Goal: Information Seeking & Learning: Learn about a topic

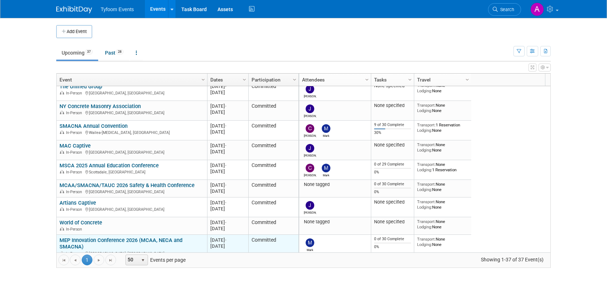
scroll to position [129, 0]
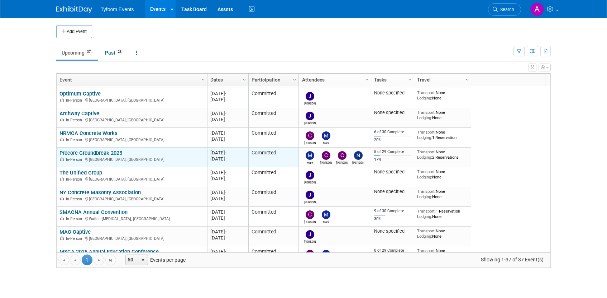
click at [101, 152] on link "Procore Groundbreak 2025" at bounding box center [91, 153] width 63 height 6
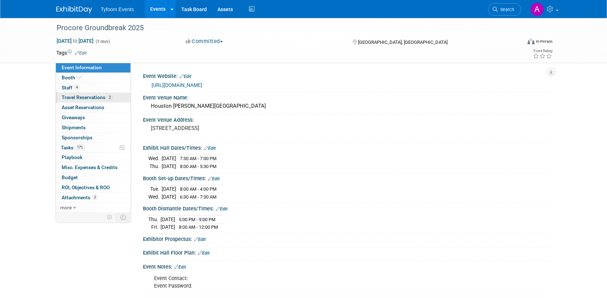
click at [76, 97] on span "Travel Reservations 2" at bounding box center [87, 97] width 51 height 6
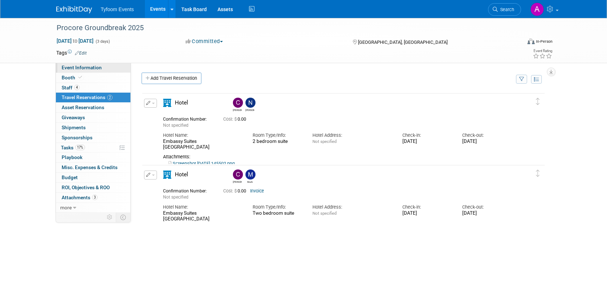
click at [83, 67] on span "Event Information" at bounding box center [82, 68] width 40 height 6
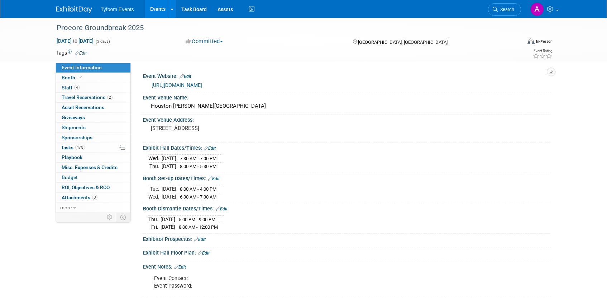
click at [119, 10] on span "Tyfoom Events" at bounding box center [117, 9] width 33 height 6
click at [161, 9] on link "Events" at bounding box center [158, 9] width 26 height 18
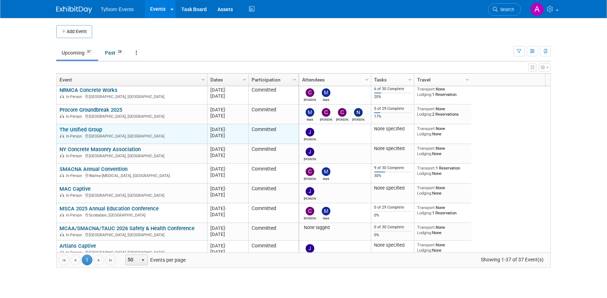
scroll to position [129, 0]
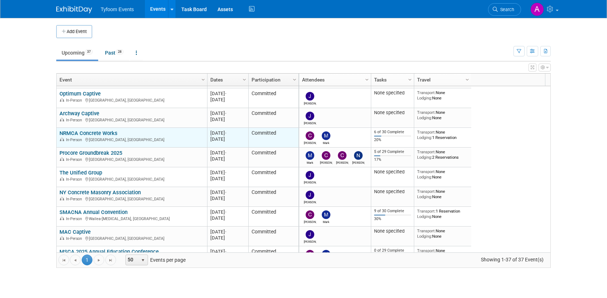
click at [98, 134] on link "NRMCA Concrete Works" at bounding box center [89, 133] width 58 height 6
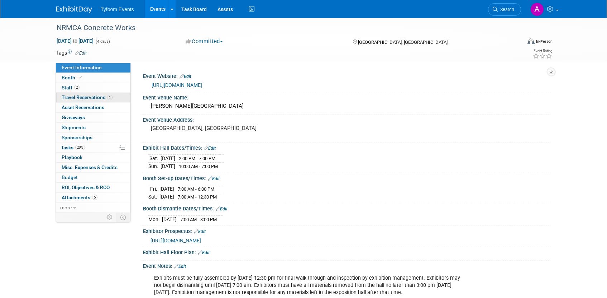
click at [94, 99] on span "Travel Reservations 1" at bounding box center [87, 97] width 51 height 6
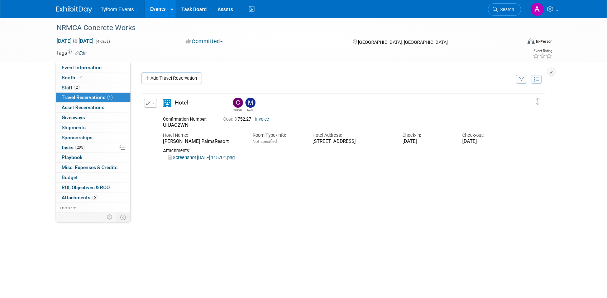
click at [264, 119] on link "Invoice" at bounding box center [262, 119] width 14 height 5
click at [157, 12] on link "Events" at bounding box center [158, 9] width 26 height 18
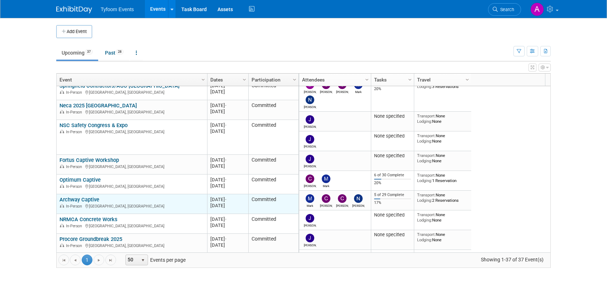
scroll to position [86, 0]
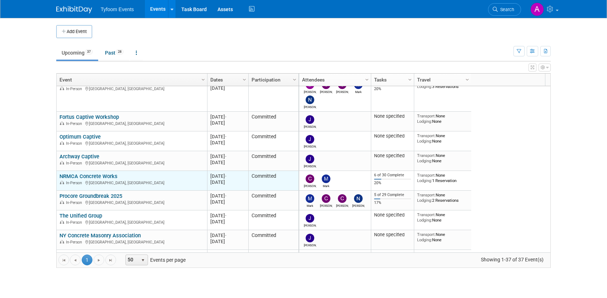
click at [91, 176] on link "NRMCA Concrete Works" at bounding box center [89, 176] width 58 height 6
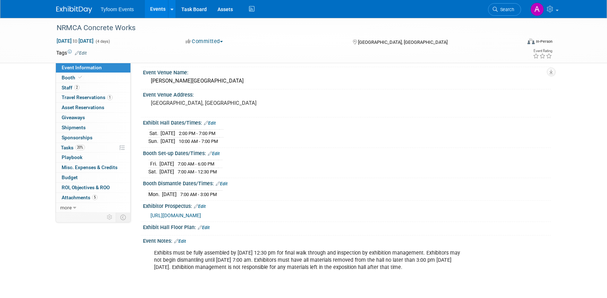
scroll to position [59, 0]
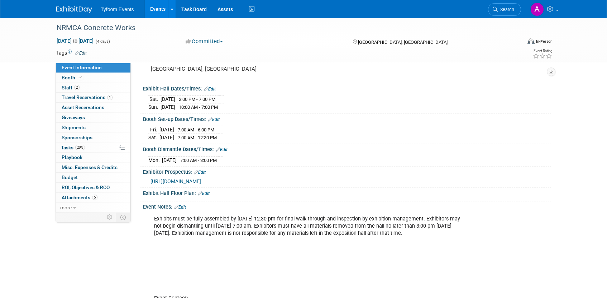
click at [201, 181] on span "[URL][DOMAIN_NAME]" at bounding box center [176, 181] width 51 height 6
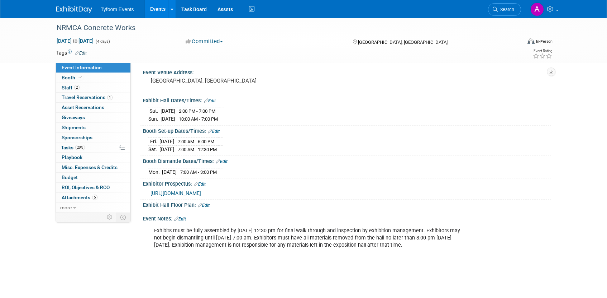
scroll to position [47, 0]
click at [158, 10] on link "Events" at bounding box center [158, 9] width 26 height 18
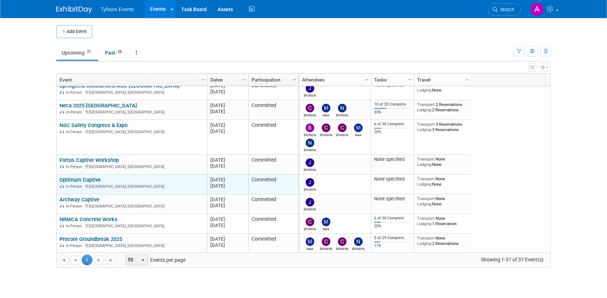
scroll to position [86, 0]
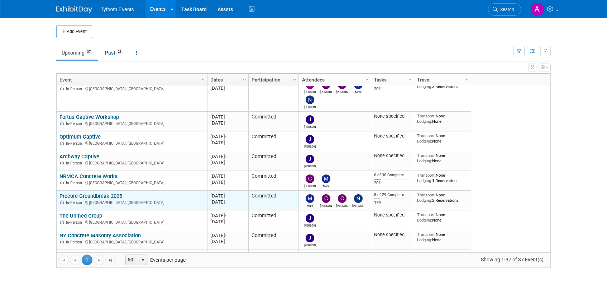
click at [118, 198] on link "Procore Groundbreak 2025" at bounding box center [91, 196] width 63 height 6
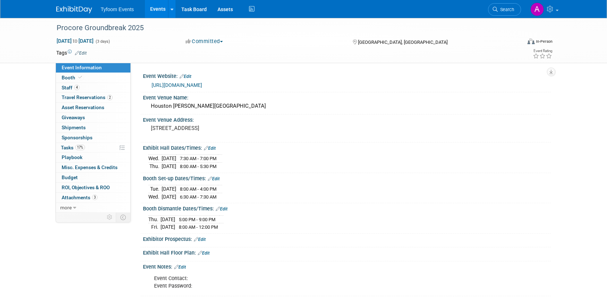
click at [202, 85] on link "[URL][DOMAIN_NAME]" at bounding box center [177, 85] width 51 height 6
click at [158, 15] on link "Events" at bounding box center [158, 9] width 26 height 18
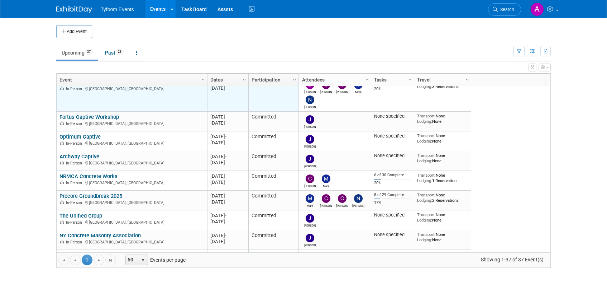
scroll to position [129, 0]
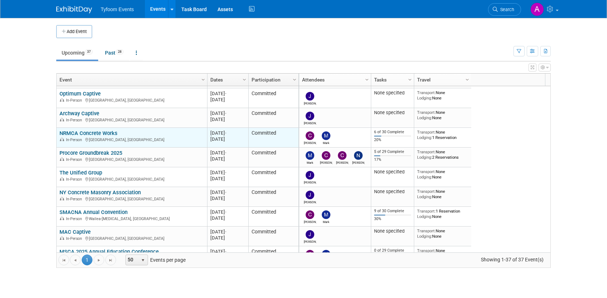
click at [100, 133] on link "NRMCA Concrete Works" at bounding box center [89, 133] width 58 height 6
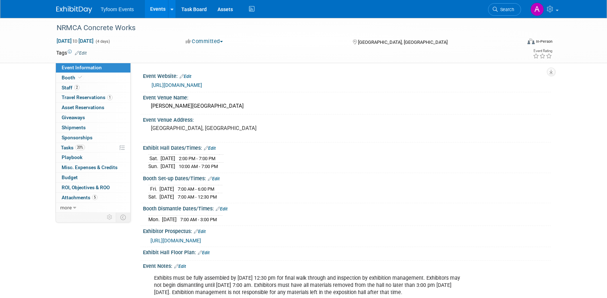
click at [202, 85] on link "[URL][DOMAIN_NAME]" at bounding box center [177, 85] width 51 height 6
click at [155, 8] on link "Events" at bounding box center [158, 9] width 26 height 18
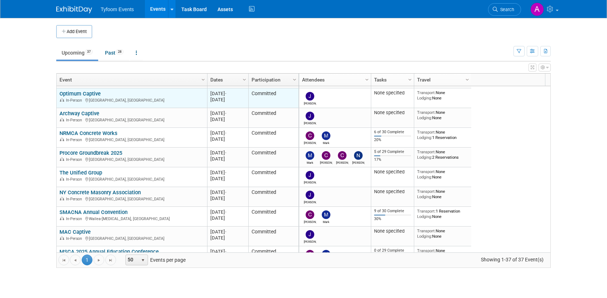
scroll to position [172, 0]
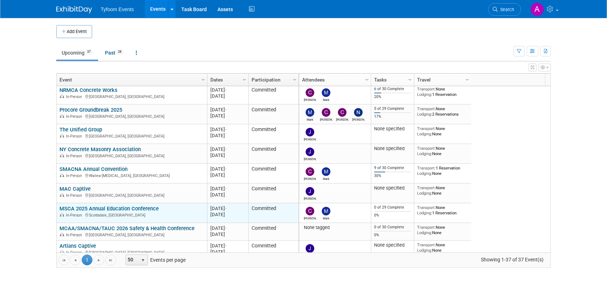
click at [125, 208] on link "MSCA 2025 Annual Education Conference" at bounding box center [109, 208] width 99 height 6
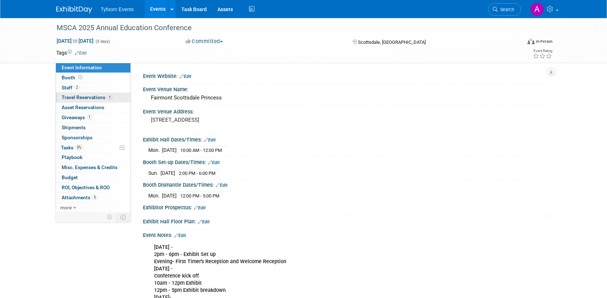
click at [86, 98] on span "Travel Reservations 1" at bounding box center [87, 97] width 51 height 6
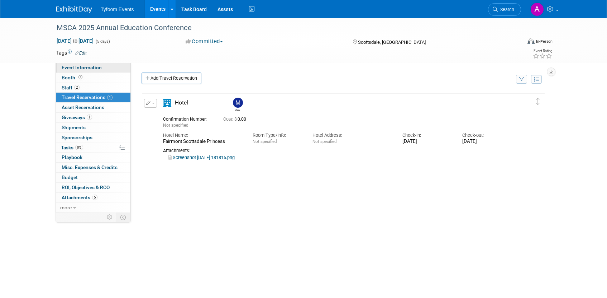
click at [78, 69] on span "Event Information" at bounding box center [82, 68] width 40 height 6
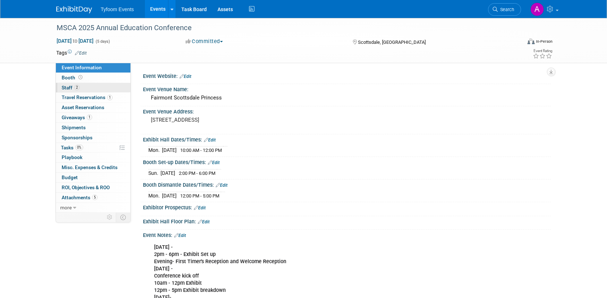
click at [72, 89] on span "Staff 2" at bounding box center [71, 88] width 18 height 6
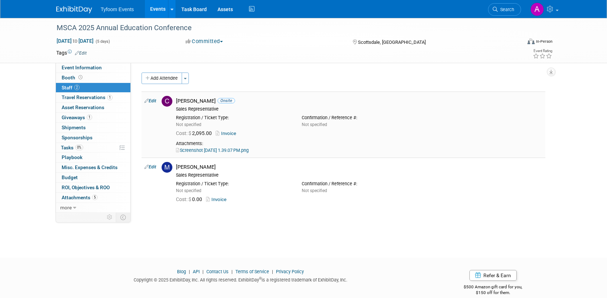
click at [229, 149] on link "Screenshot 2025-07-16 at 1.39.07 PM.png" at bounding box center [212, 149] width 73 height 5
click at [85, 98] on span "Travel Reservations 1" at bounding box center [87, 97] width 51 height 6
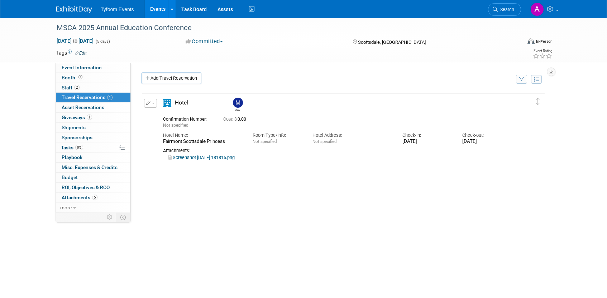
click at [223, 156] on link "Screenshot 2025-06-18 181815.png" at bounding box center [202, 157] width 66 height 5
click at [90, 70] on span "Event Information" at bounding box center [82, 68] width 40 height 6
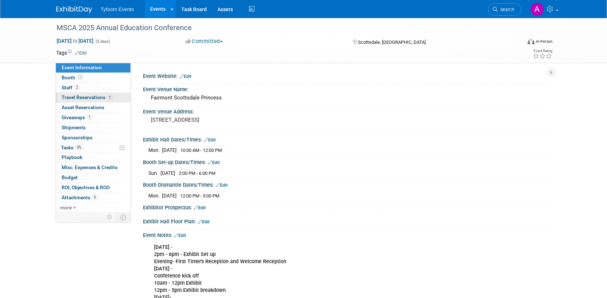
click at [96, 101] on link "1 Travel Reservations 1" at bounding box center [93, 98] width 75 height 10
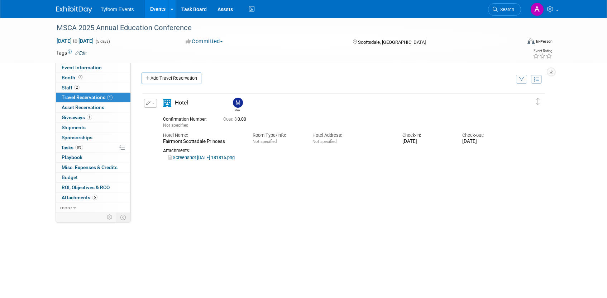
click at [200, 157] on link "Screenshot 2025-06-18 181815.png" at bounding box center [202, 157] width 66 height 5
click at [152, 7] on link "Events" at bounding box center [158, 9] width 26 height 18
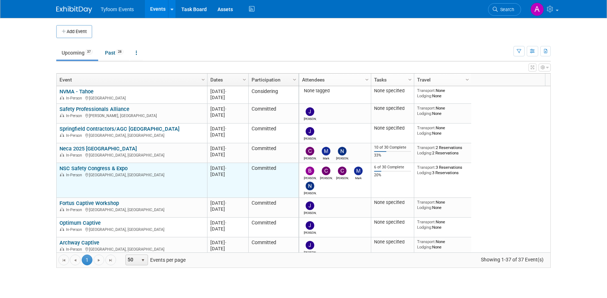
click at [93, 168] on link "NSC Safety Congress & Expo" at bounding box center [94, 168] width 68 height 6
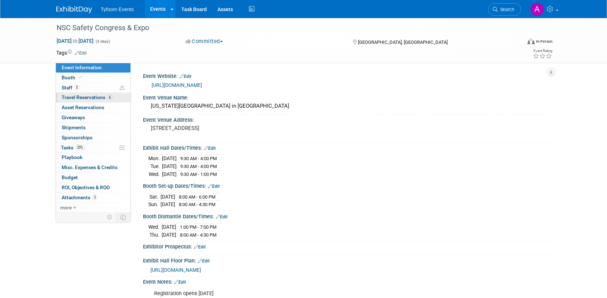
click at [77, 98] on span "Travel Reservations 6" at bounding box center [87, 97] width 51 height 6
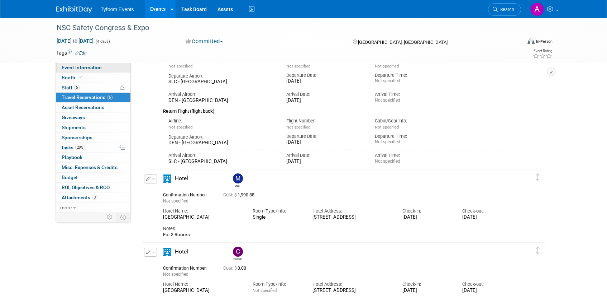
scroll to position [261, 0]
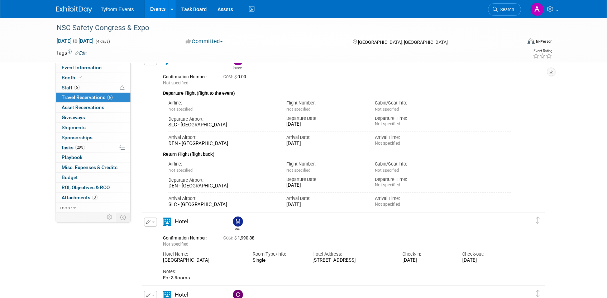
click at [156, 5] on link "Events" at bounding box center [158, 9] width 26 height 18
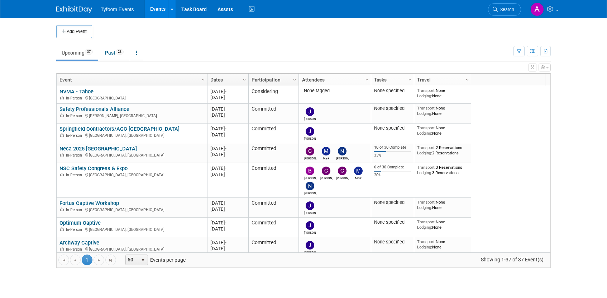
click at [101, 147] on link "Neca 2025 [GEOGRAPHIC_DATA]" at bounding box center [98, 148] width 77 height 6
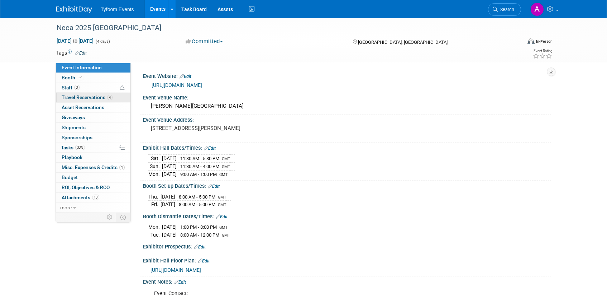
click at [82, 97] on span "Travel Reservations 4" at bounding box center [87, 97] width 51 height 6
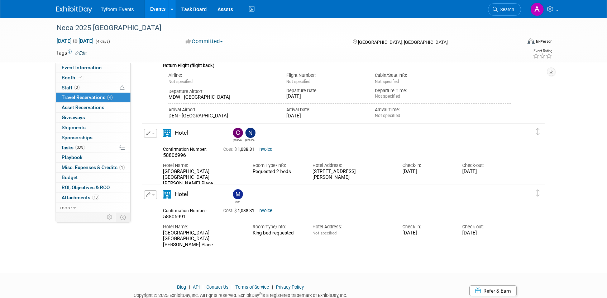
scroll to position [192, 0]
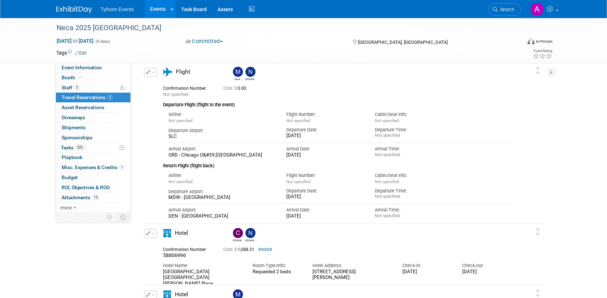
click at [150, 9] on link "Events" at bounding box center [158, 9] width 26 height 18
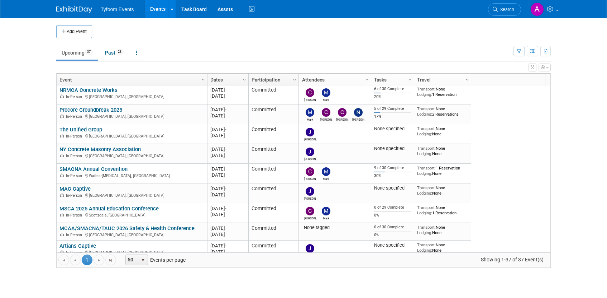
scroll to position [129, 0]
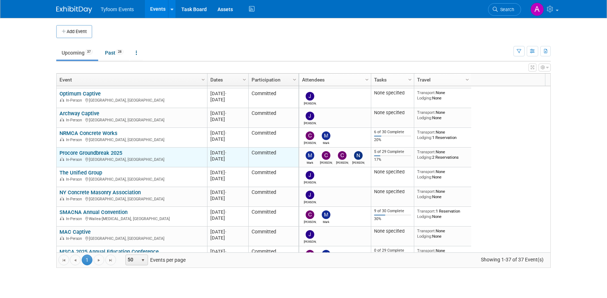
click at [108, 151] on link "Procore Groundbreak 2025" at bounding box center [91, 153] width 63 height 6
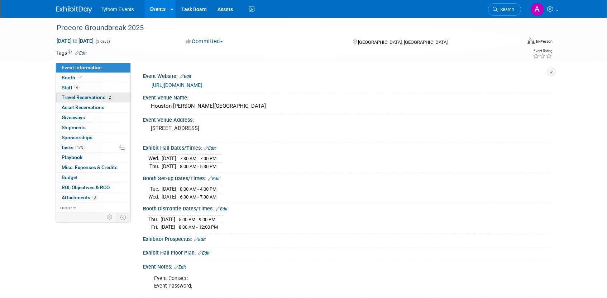
click at [86, 99] on span "Travel Reservations 2" at bounding box center [87, 97] width 51 height 6
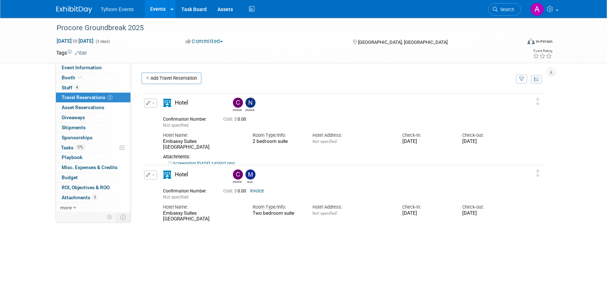
click at [151, 8] on link "Events" at bounding box center [158, 9] width 26 height 18
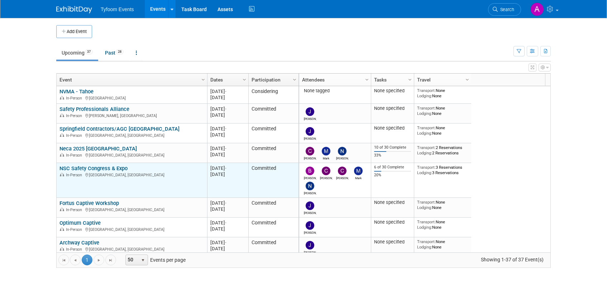
click at [136, 170] on div "NSC Safety Congress & Expo In-Person Denver, CO" at bounding box center [132, 171] width 144 height 13
click at [110, 167] on link "NSC Safety Congress & Expo" at bounding box center [94, 168] width 68 height 6
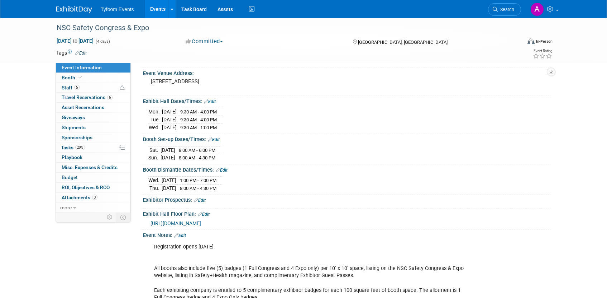
scroll to position [52, 0]
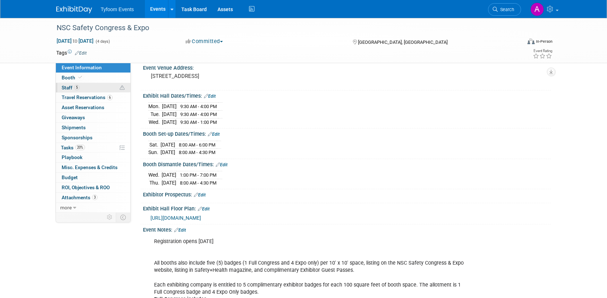
click at [70, 90] on span "Staff 5" at bounding box center [71, 88] width 18 height 6
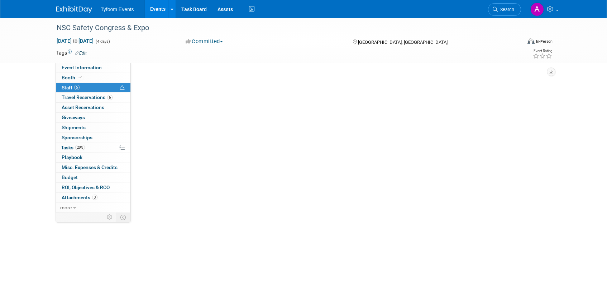
scroll to position [0, 0]
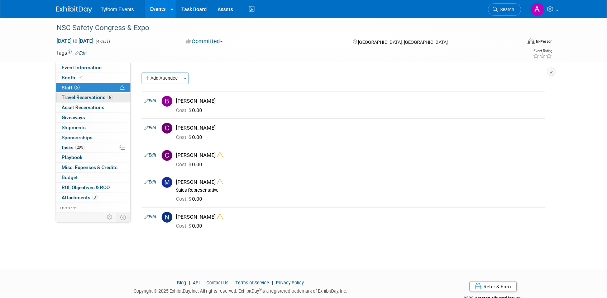
click at [77, 98] on span "Travel Reservations 6" at bounding box center [87, 97] width 51 height 6
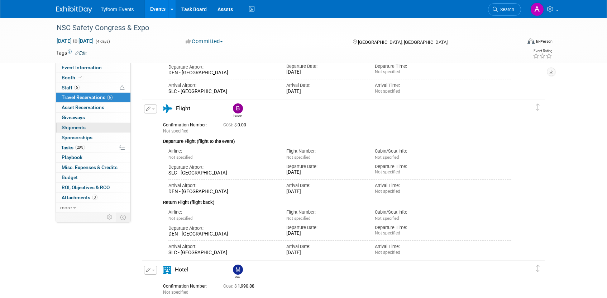
scroll to position [95, 0]
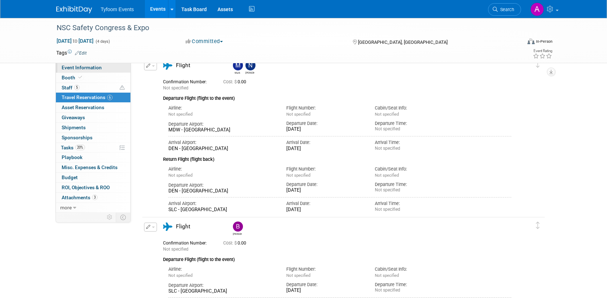
click at [80, 68] on span "Event Information" at bounding box center [82, 68] width 40 height 6
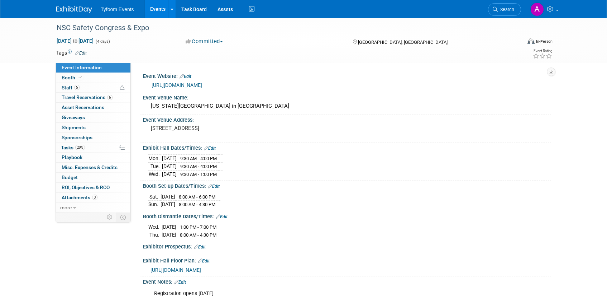
click at [157, 13] on link "Events" at bounding box center [158, 9] width 26 height 18
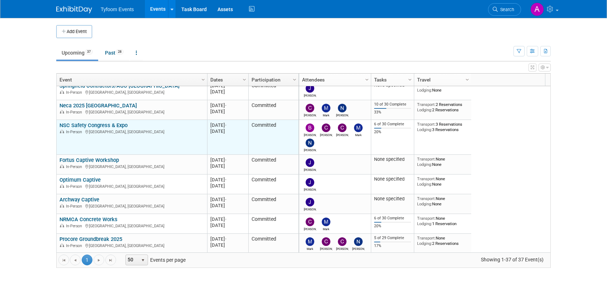
scroll to position [86, 0]
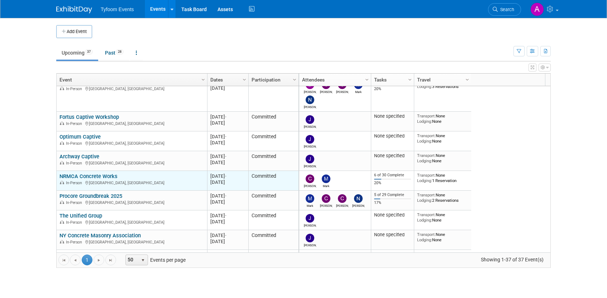
click at [91, 174] on link "NRMCA Concrete Works" at bounding box center [89, 176] width 58 height 6
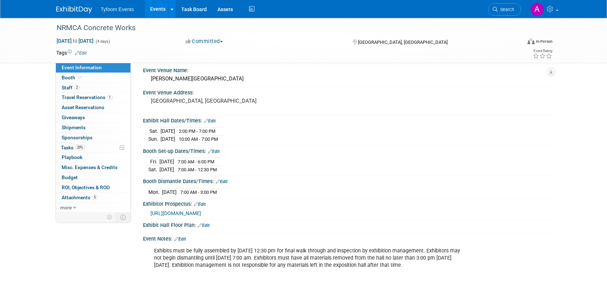
scroll to position [16, 0]
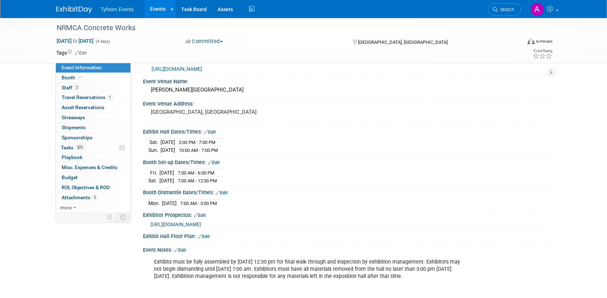
click at [151, 11] on link "Events" at bounding box center [158, 9] width 26 height 18
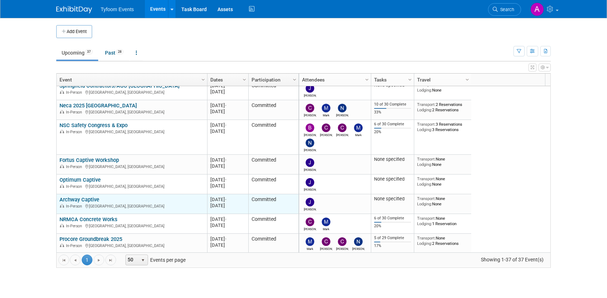
scroll to position [86, 0]
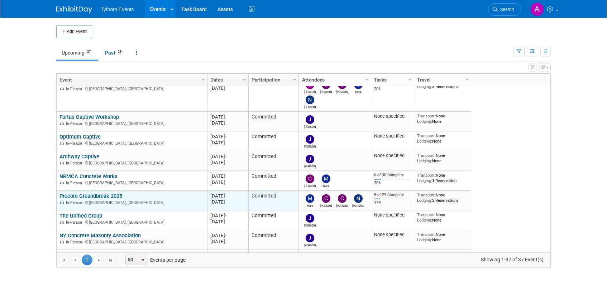
click at [94, 198] on link "Procore Groundbreak 2025" at bounding box center [91, 196] width 63 height 6
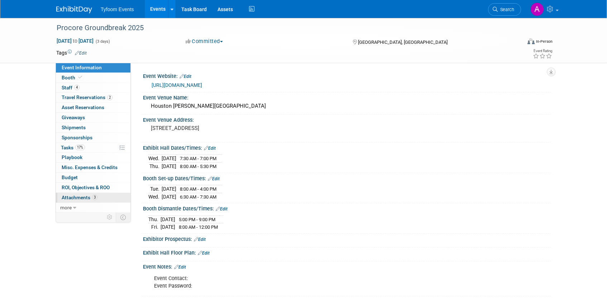
click at [90, 197] on span "Attachments 3" at bounding box center [80, 197] width 36 height 6
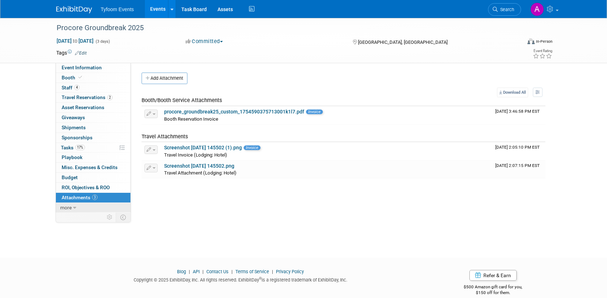
click at [72, 206] on link "more" at bounding box center [93, 208] width 75 height 10
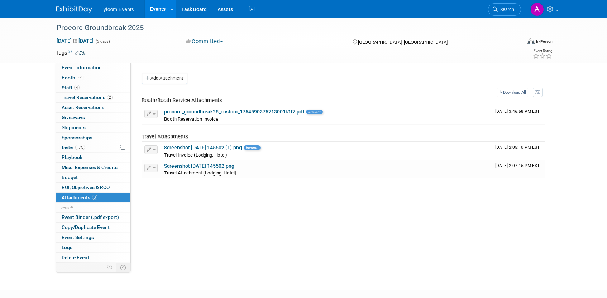
click at [79, 197] on span "Attachments 3" at bounding box center [80, 197] width 36 height 6
click at [198, 120] on span "Booth Reservation Invoice" at bounding box center [191, 118] width 54 height 5
click at [198, 113] on link "procore_groundbreak25_custom_1754590375713001k1l7.pdf" at bounding box center [234, 112] width 140 height 6
click at [189, 148] on link "Screenshot 2025-06-24 145502 (1).png" at bounding box center [203, 147] width 78 height 6
click at [89, 67] on span "Event Information" at bounding box center [82, 68] width 40 height 6
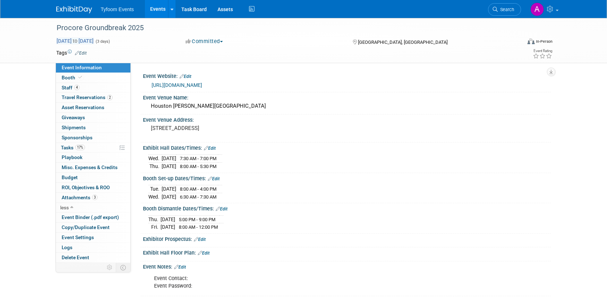
click at [79, 42] on span "to" at bounding box center [75, 41] width 7 height 6
select select "9"
click at [291, 115] on div "Event Venue Address:" at bounding box center [347, 118] width 408 height 9
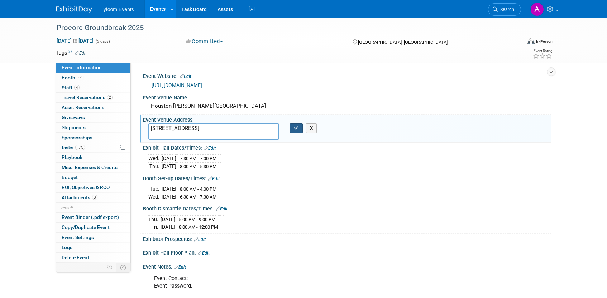
click at [297, 125] on icon "button" at bounding box center [296, 127] width 5 height 5
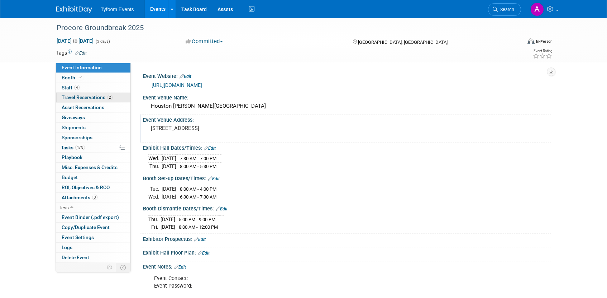
click at [89, 98] on span "Travel Reservations 2" at bounding box center [87, 97] width 51 height 6
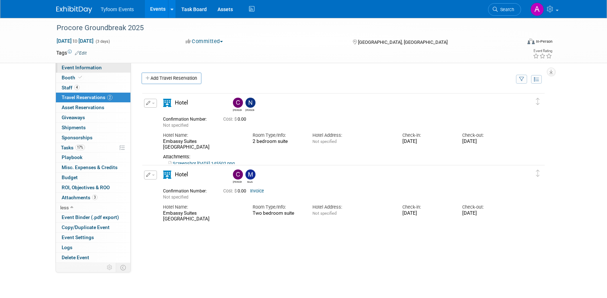
click at [77, 66] on span "Event Information" at bounding box center [82, 68] width 40 height 6
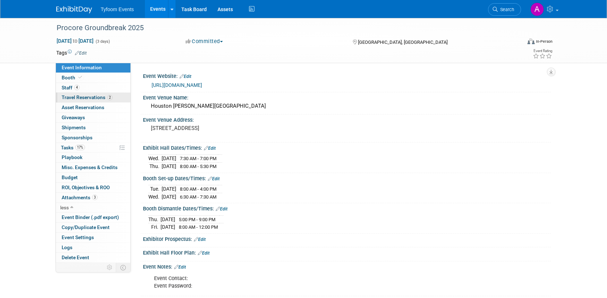
click at [76, 98] on span "Travel Reservations 2" at bounding box center [87, 97] width 51 height 6
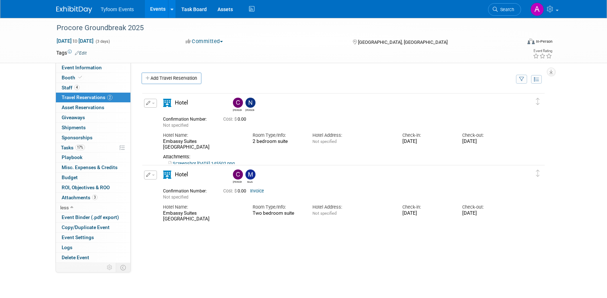
click at [222, 161] on link "Screenshot 2025-06-24 145502.png" at bounding box center [202, 163] width 66 height 5
